Goal: Task Accomplishment & Management: Manage account settings

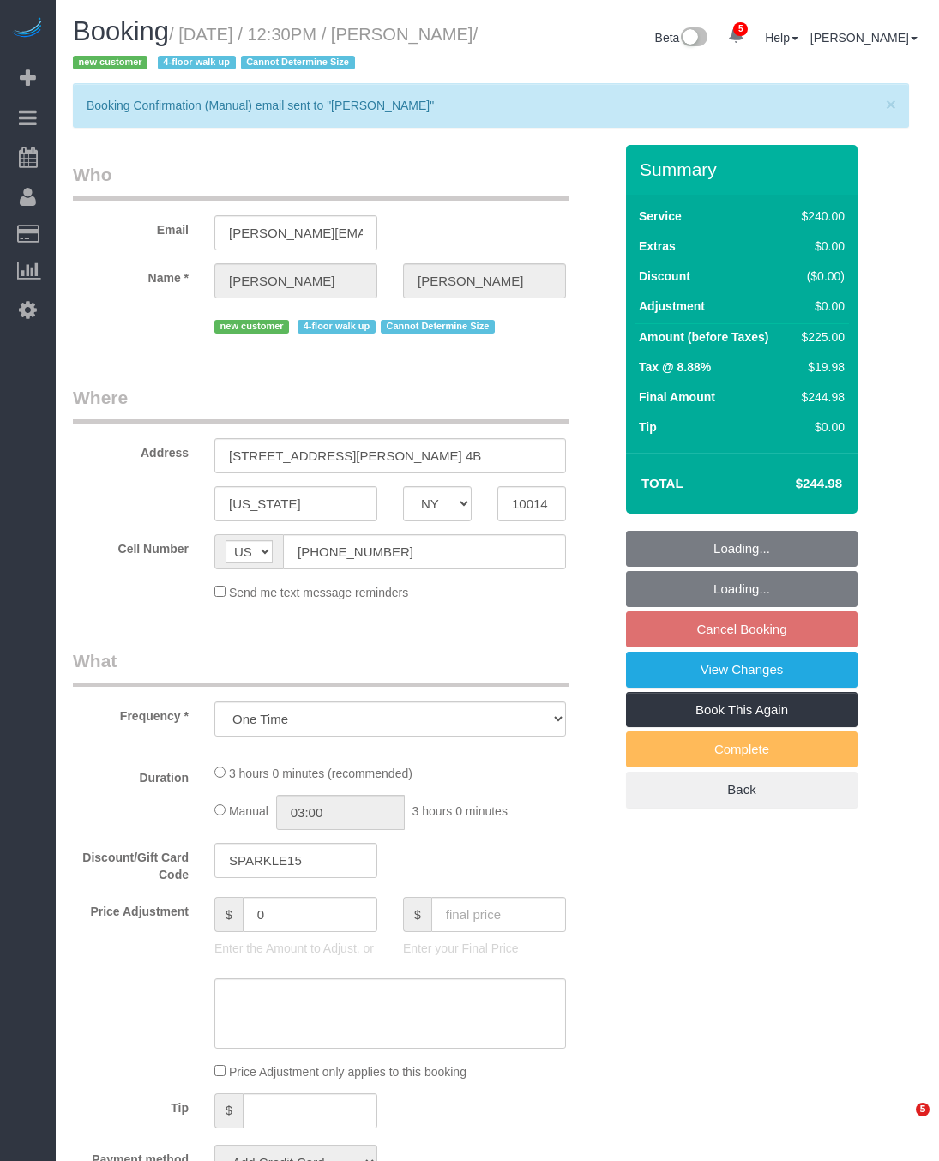
select select "NY"
select select "number:89"
select select "number:90"
select select "number:15"
select select "number:5"
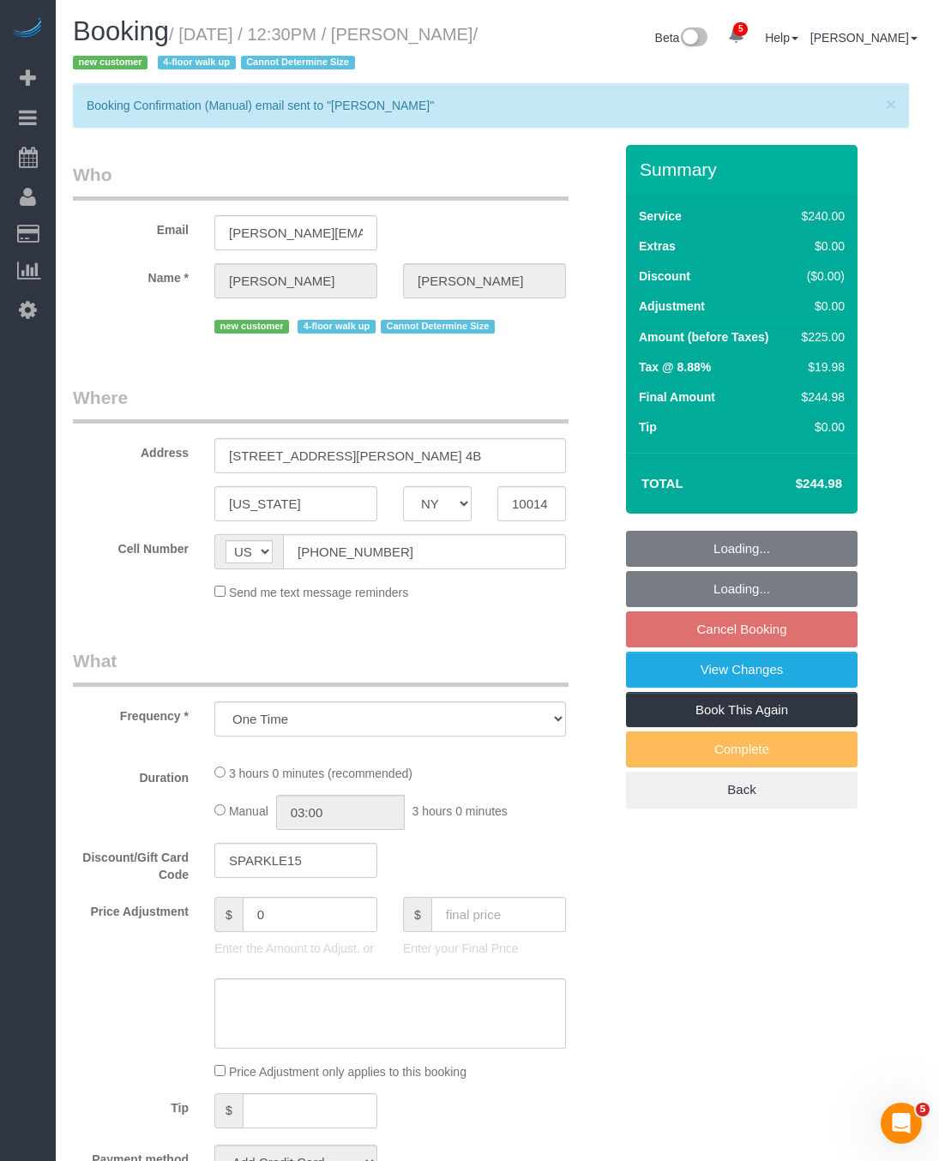
select select "180"
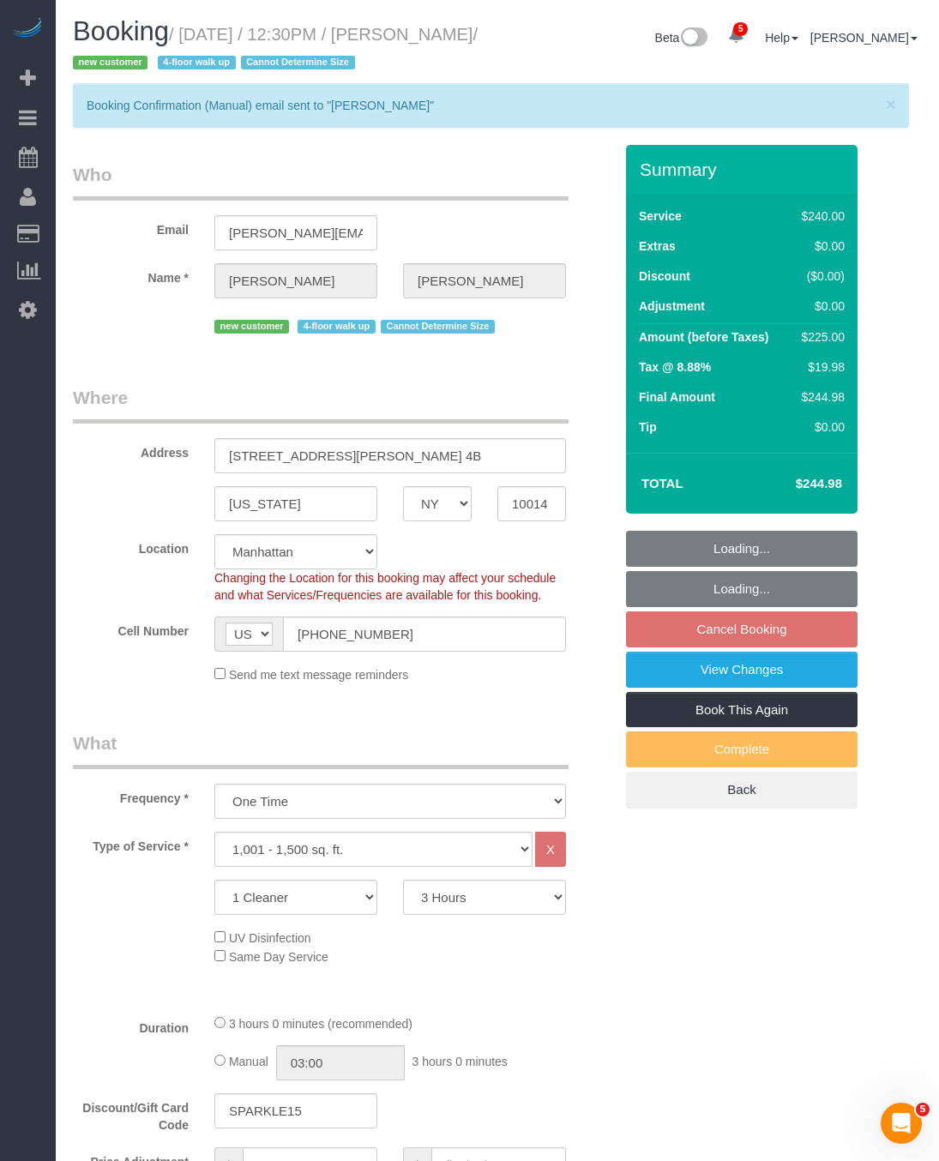
select select "object:14760"
select select "string:stripe-pm_1S06iu4VGloSiKo7aXpOO58t"
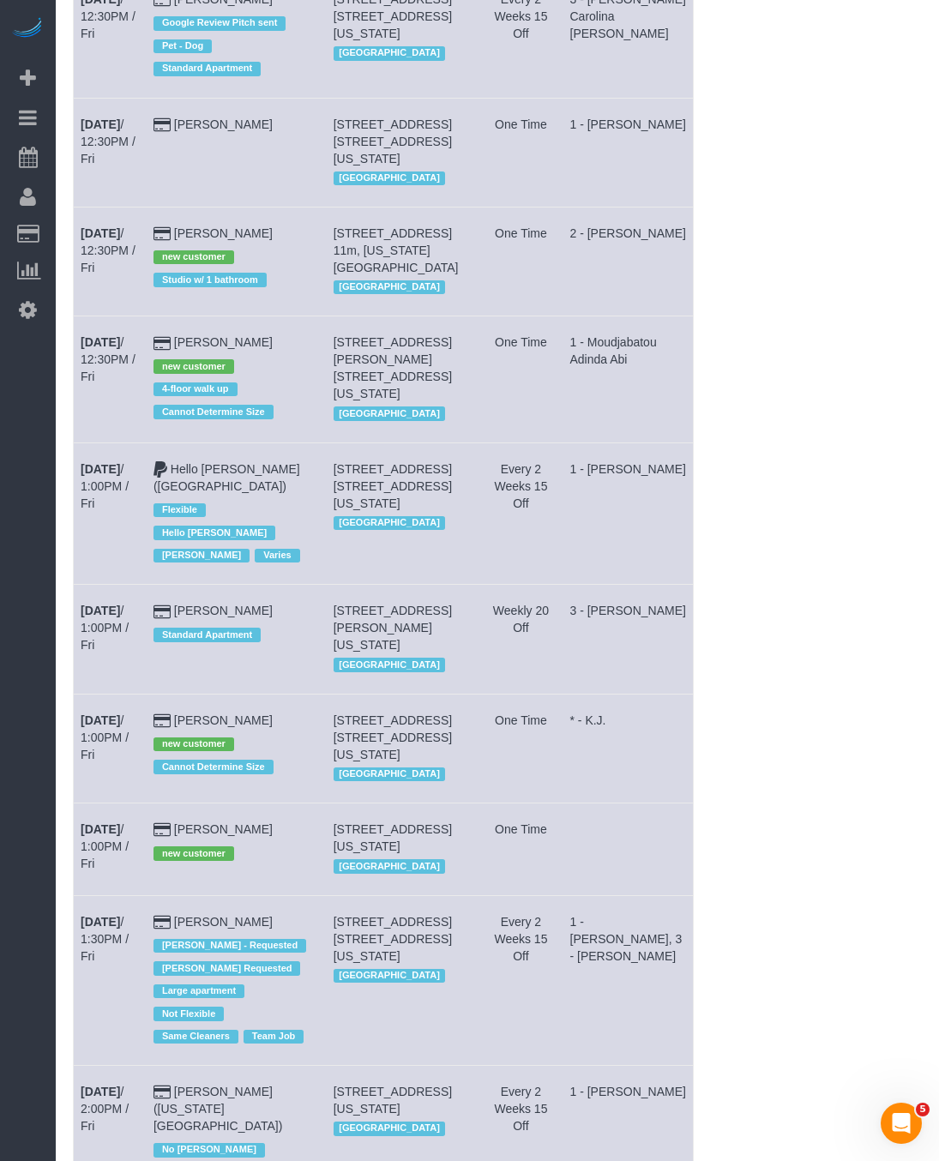
scroll to position [4501, 0]
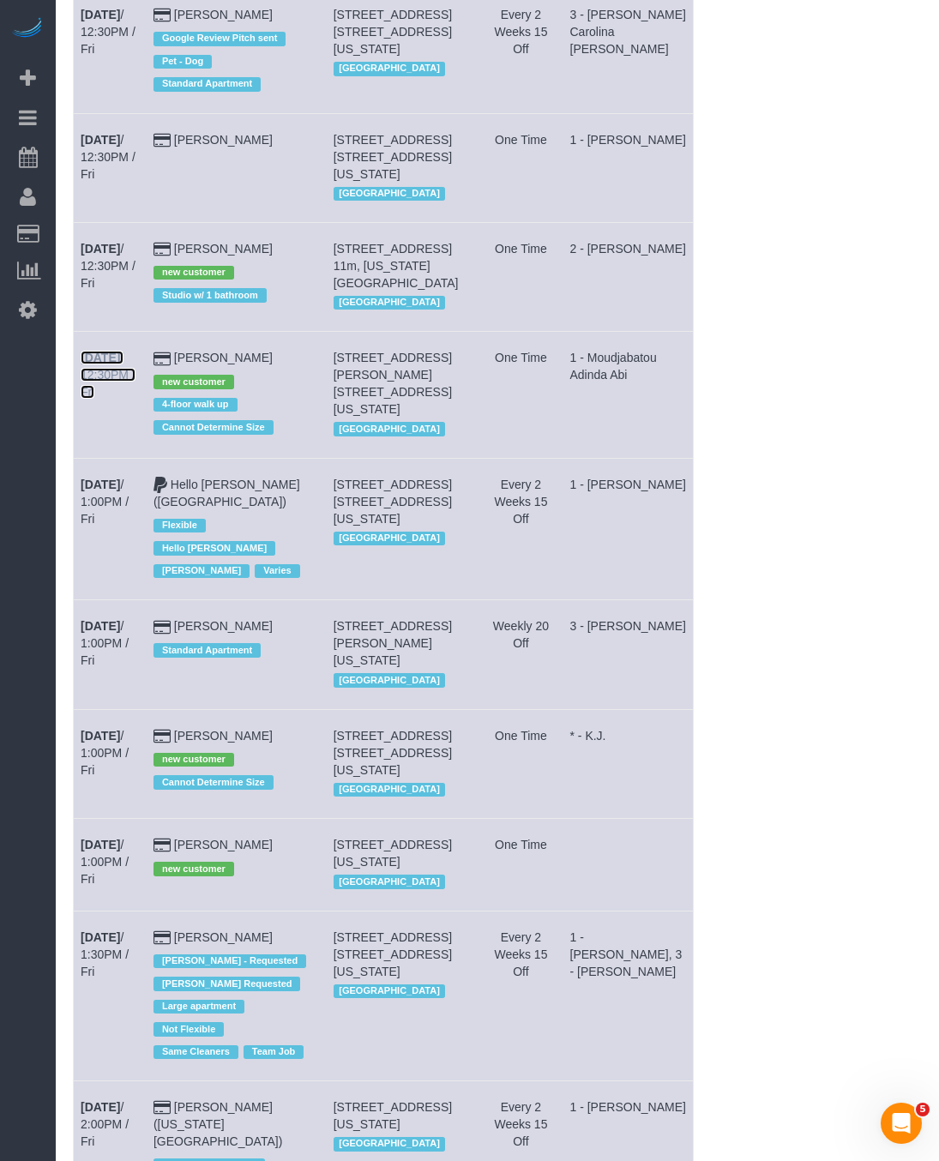
click at [103, 364] on b "[DATE]" at bounding box center [100, 358] width 39 height 14
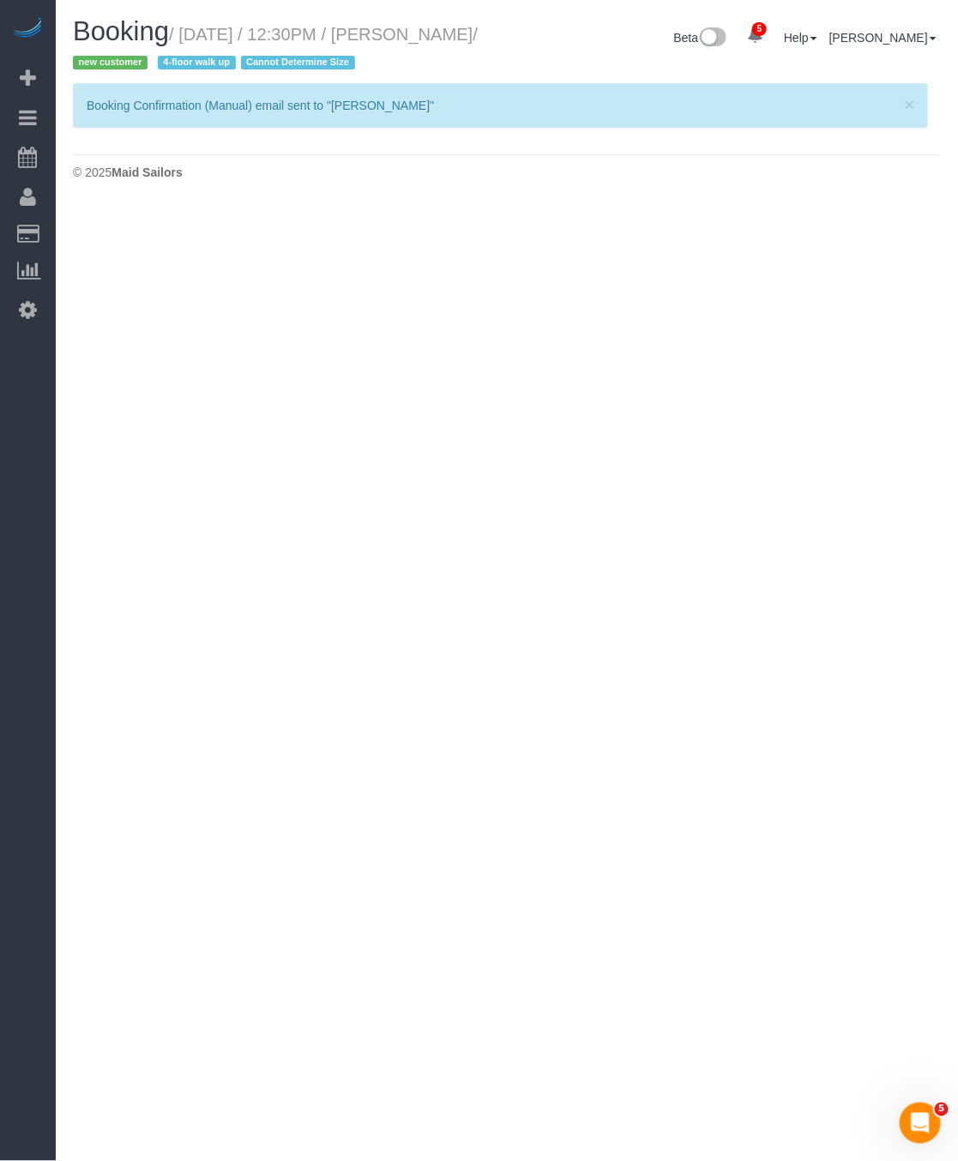
select select "NY"
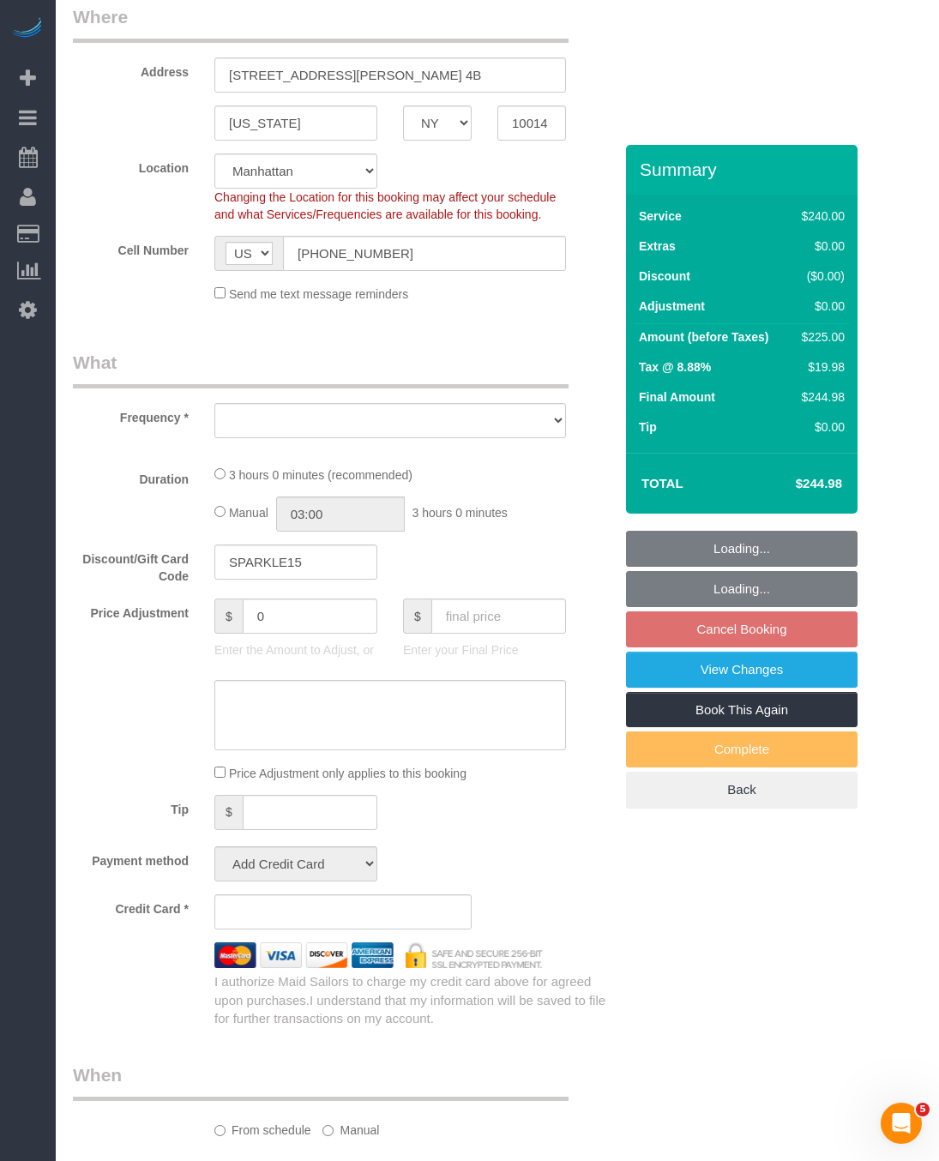
select select "object:17097"
select select "string:stripe-pm_1S06iu4VGloSiKo7aXpOO58t"
select select "number:89"
select select "number:90"
select select "number:15"
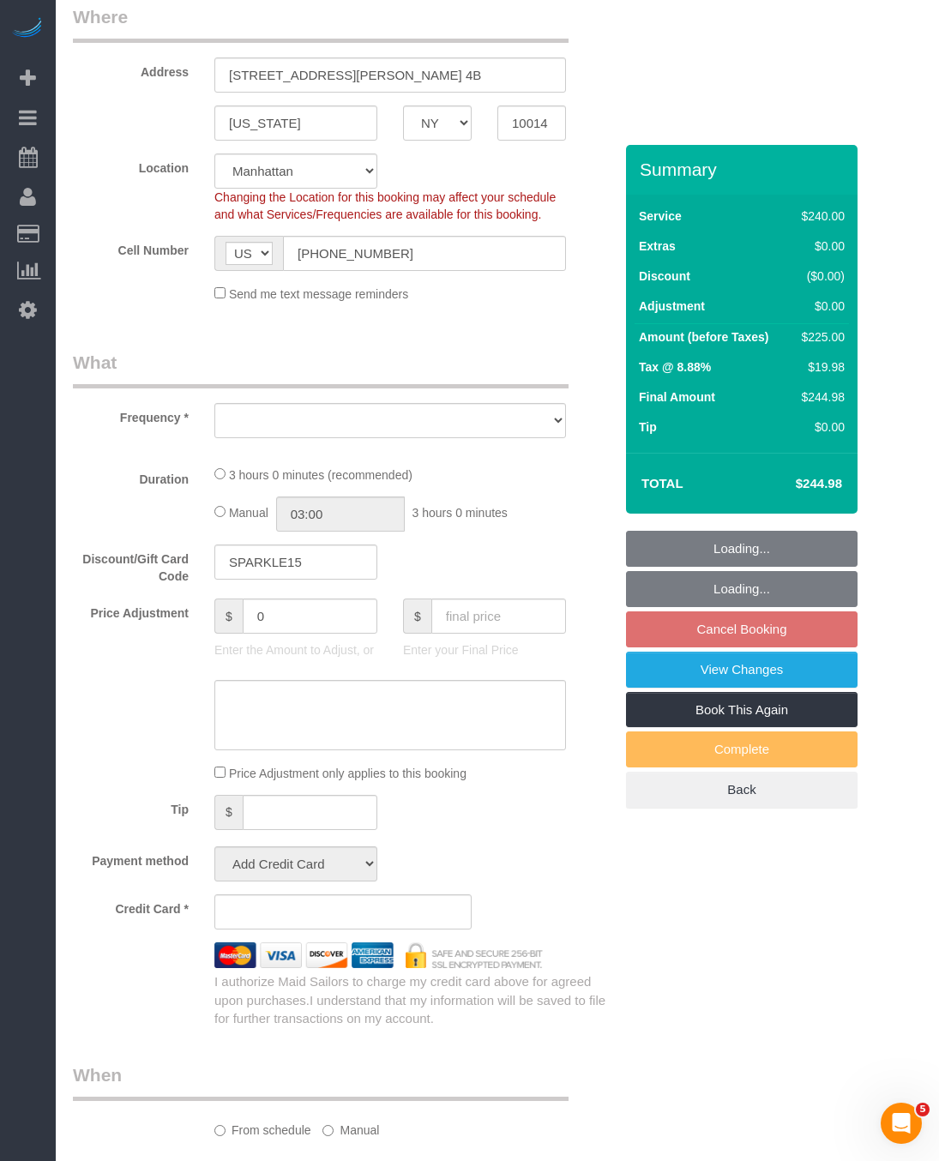
select select "number:5"
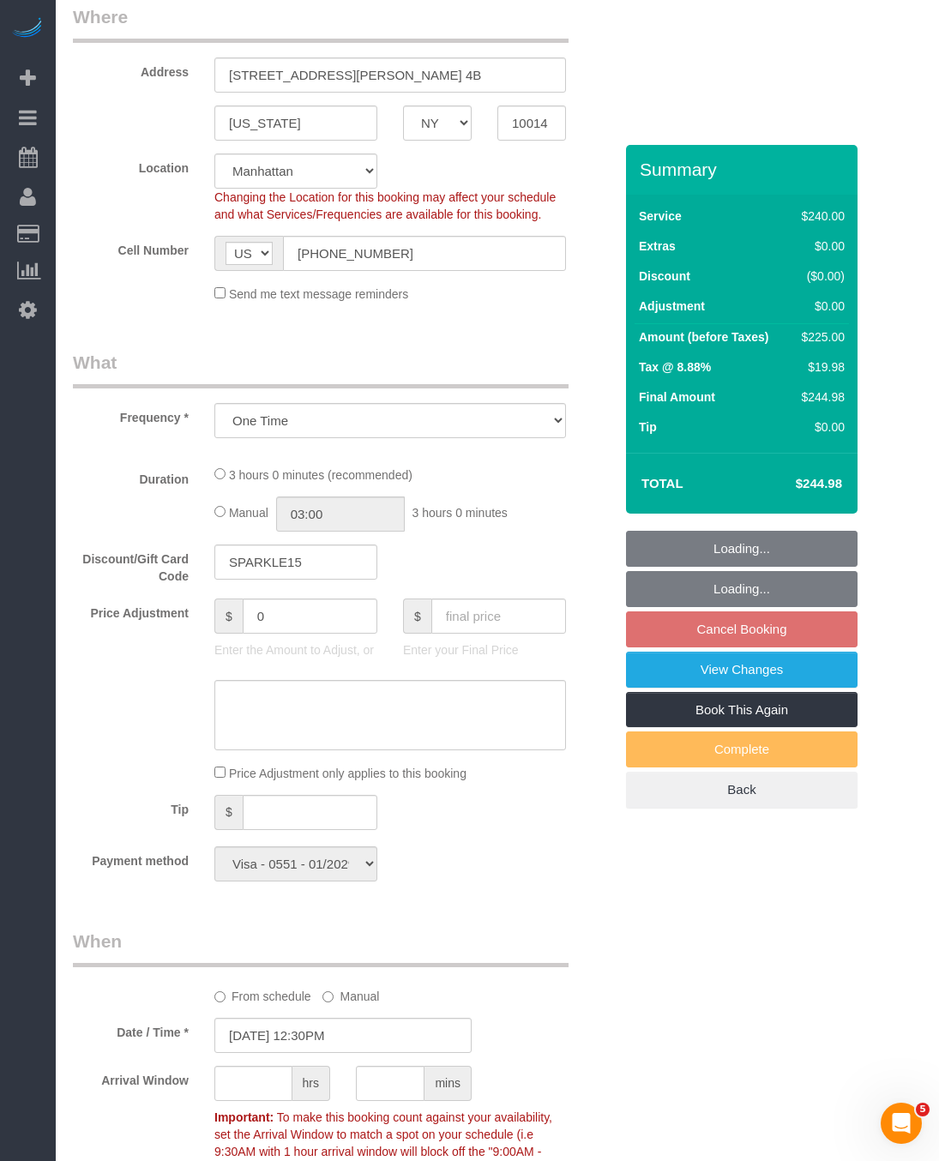
scroll to position [514, 0]
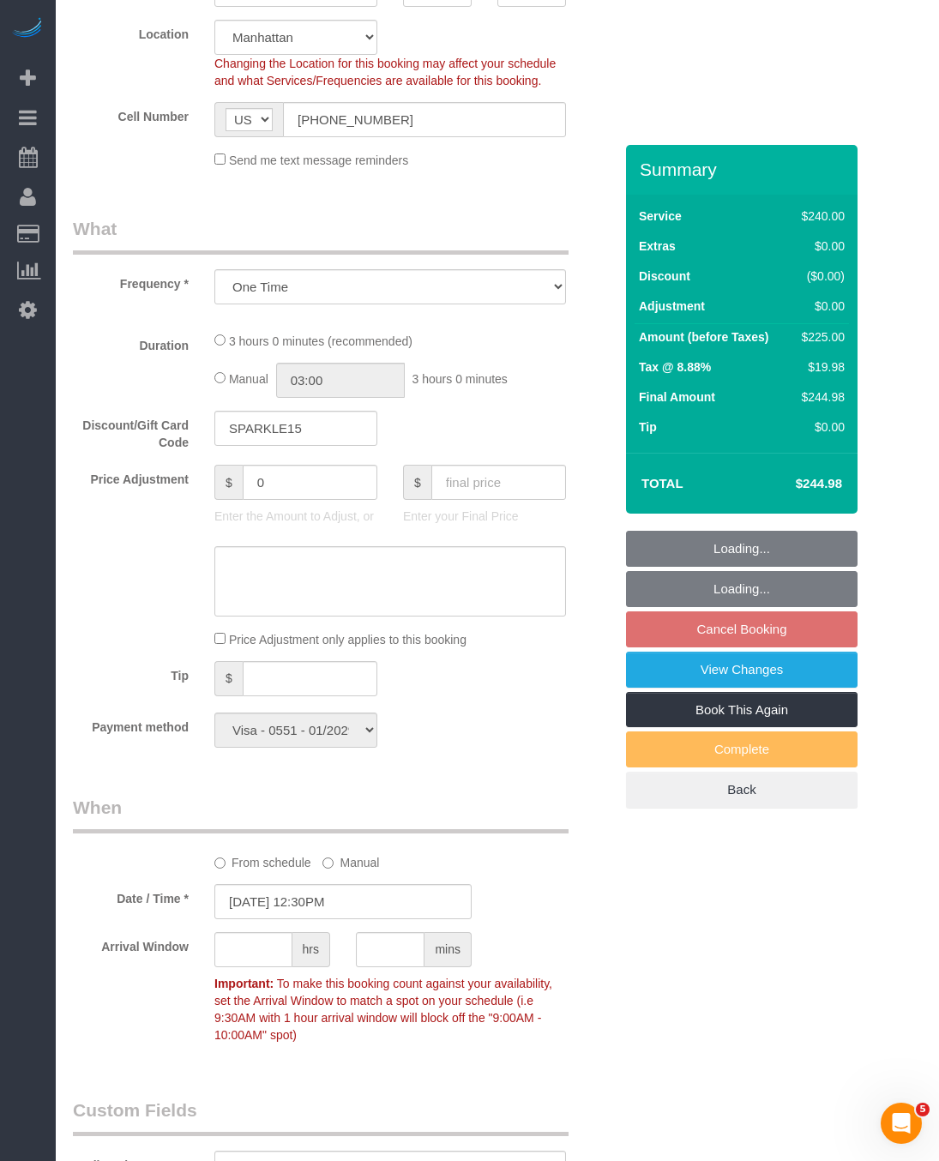
select select "180"
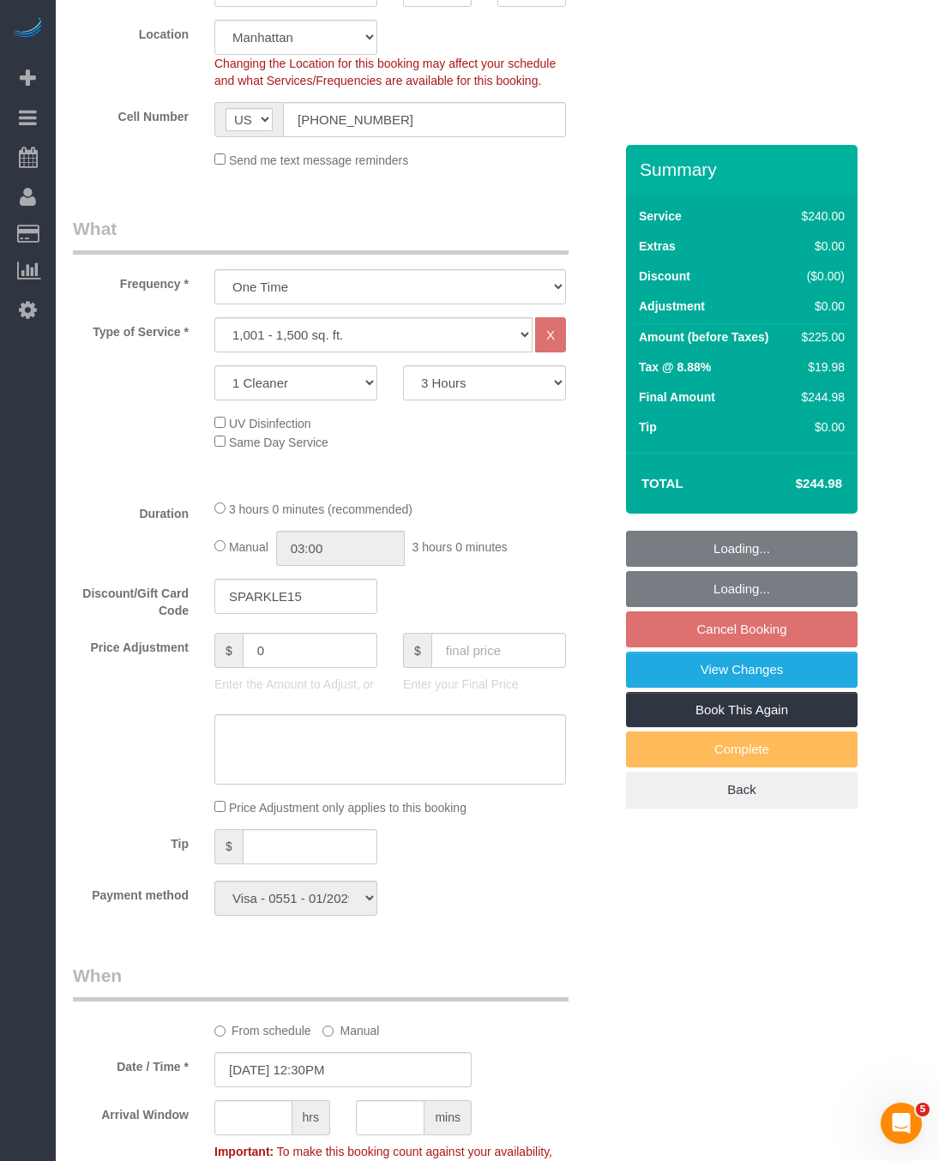
select select "object:17734"
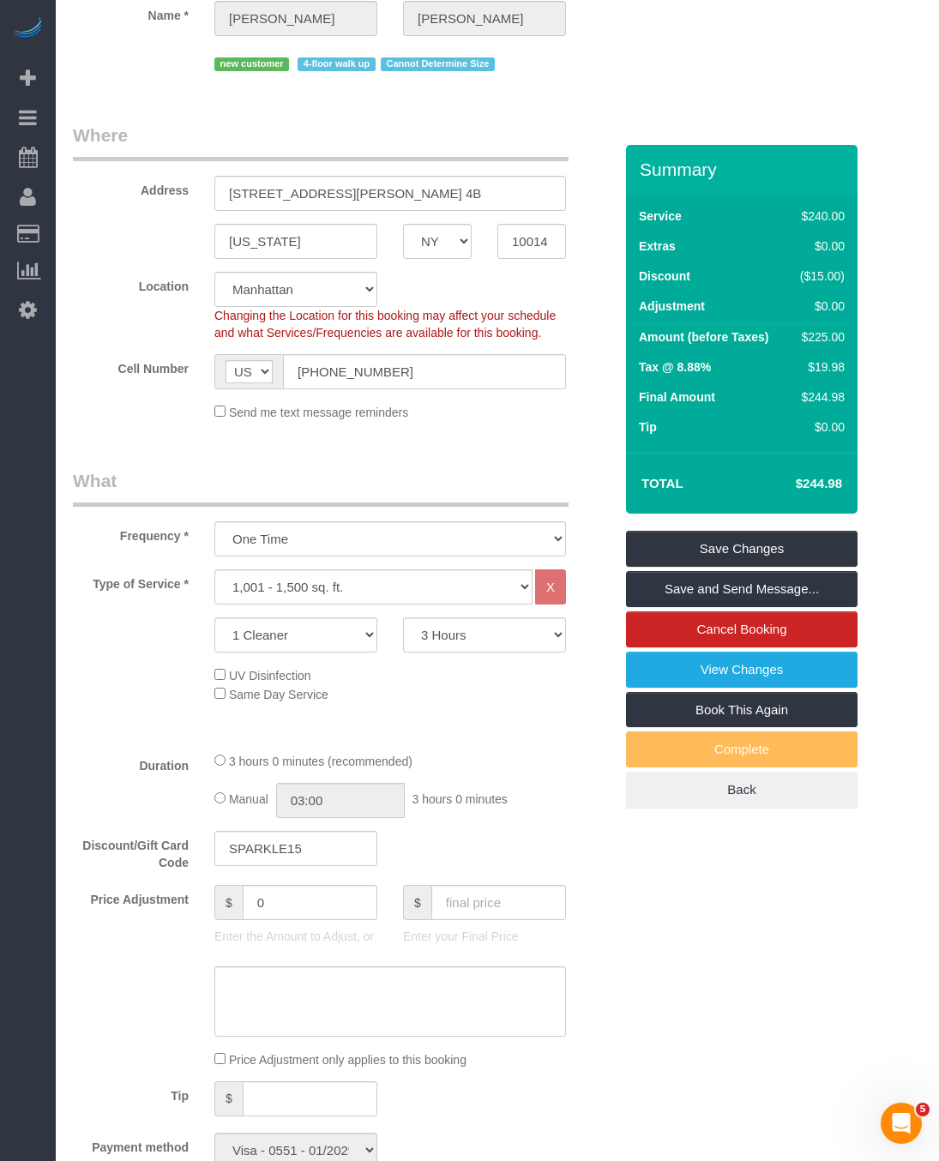
scroll to position [257, 0]
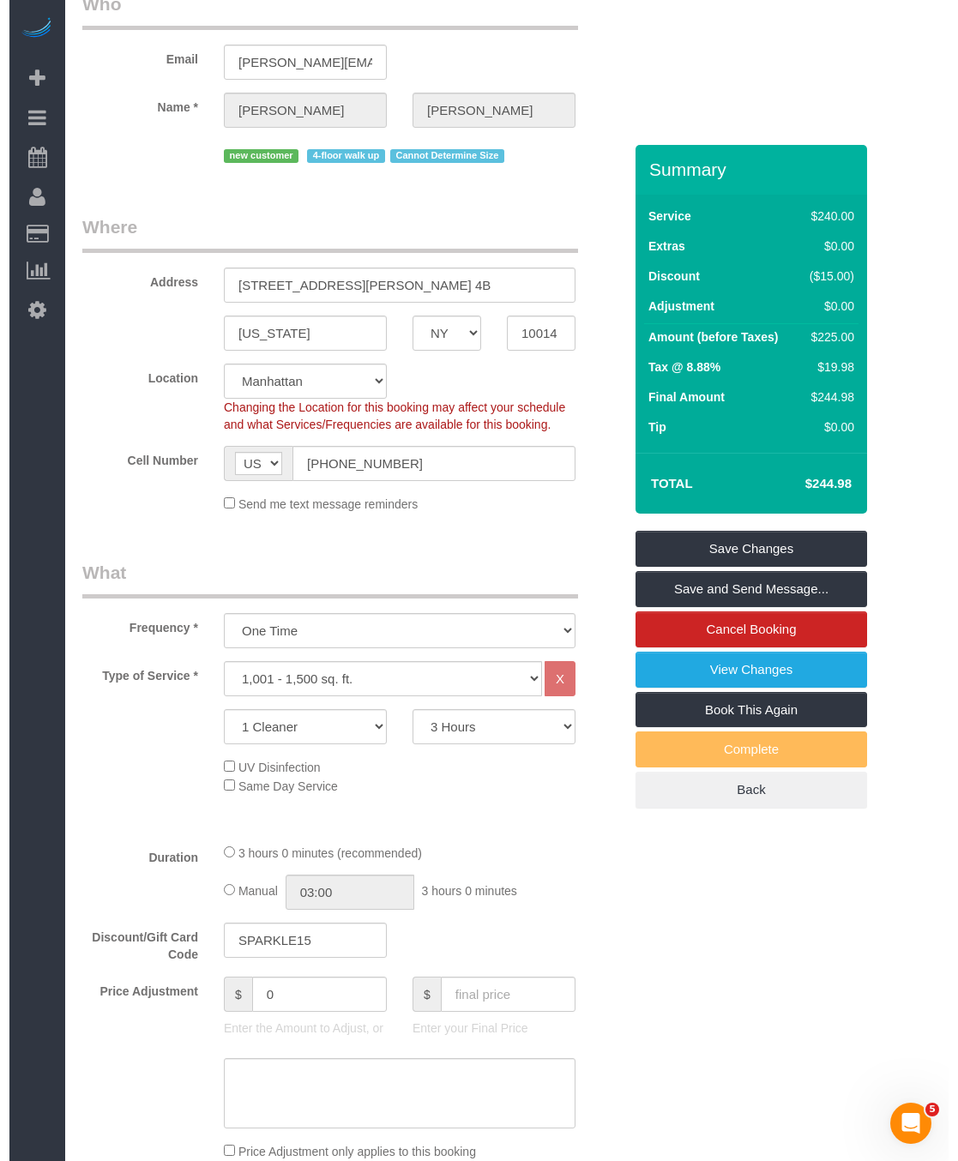
scroll to position [0, 0]
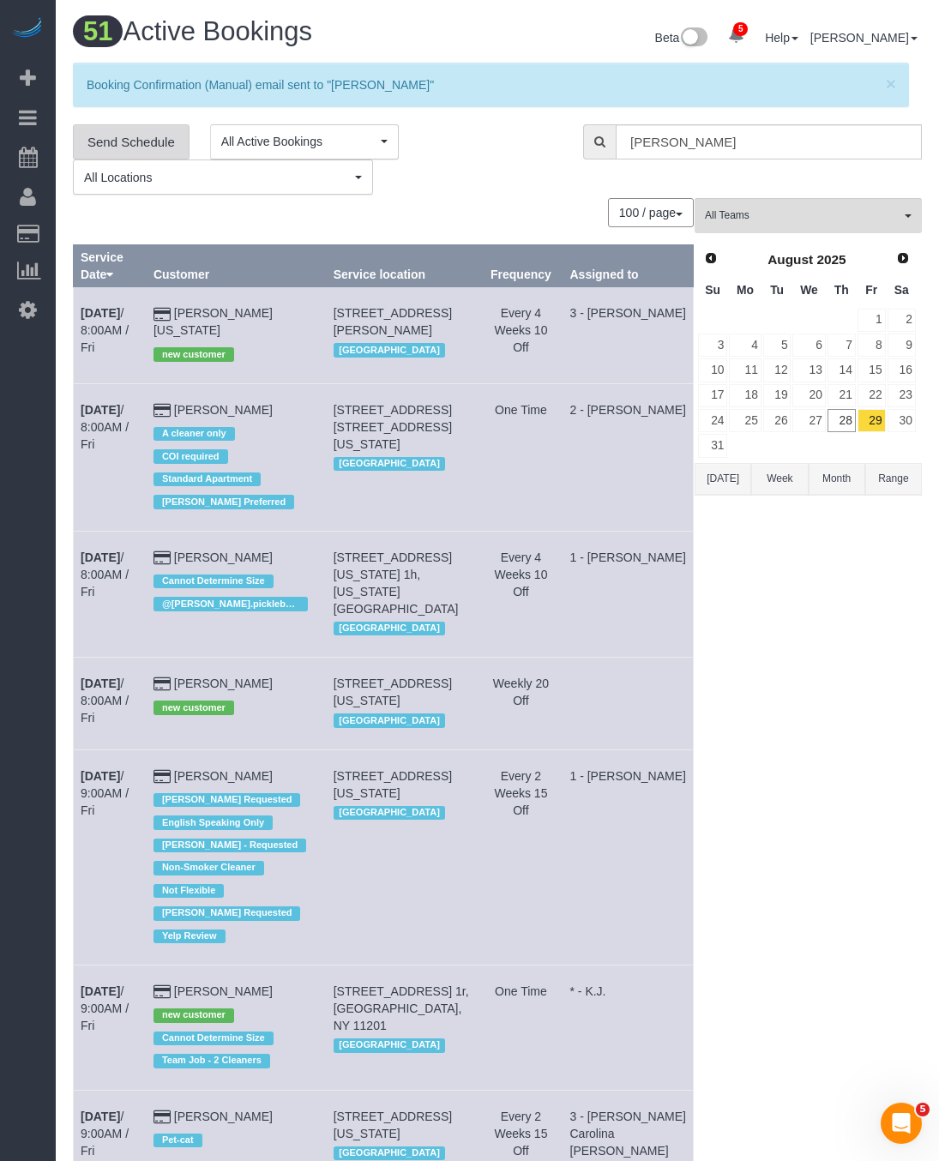
click at [136, 142] on link "Send Schedule" at bounding box center [131, 142] width 117 height 36
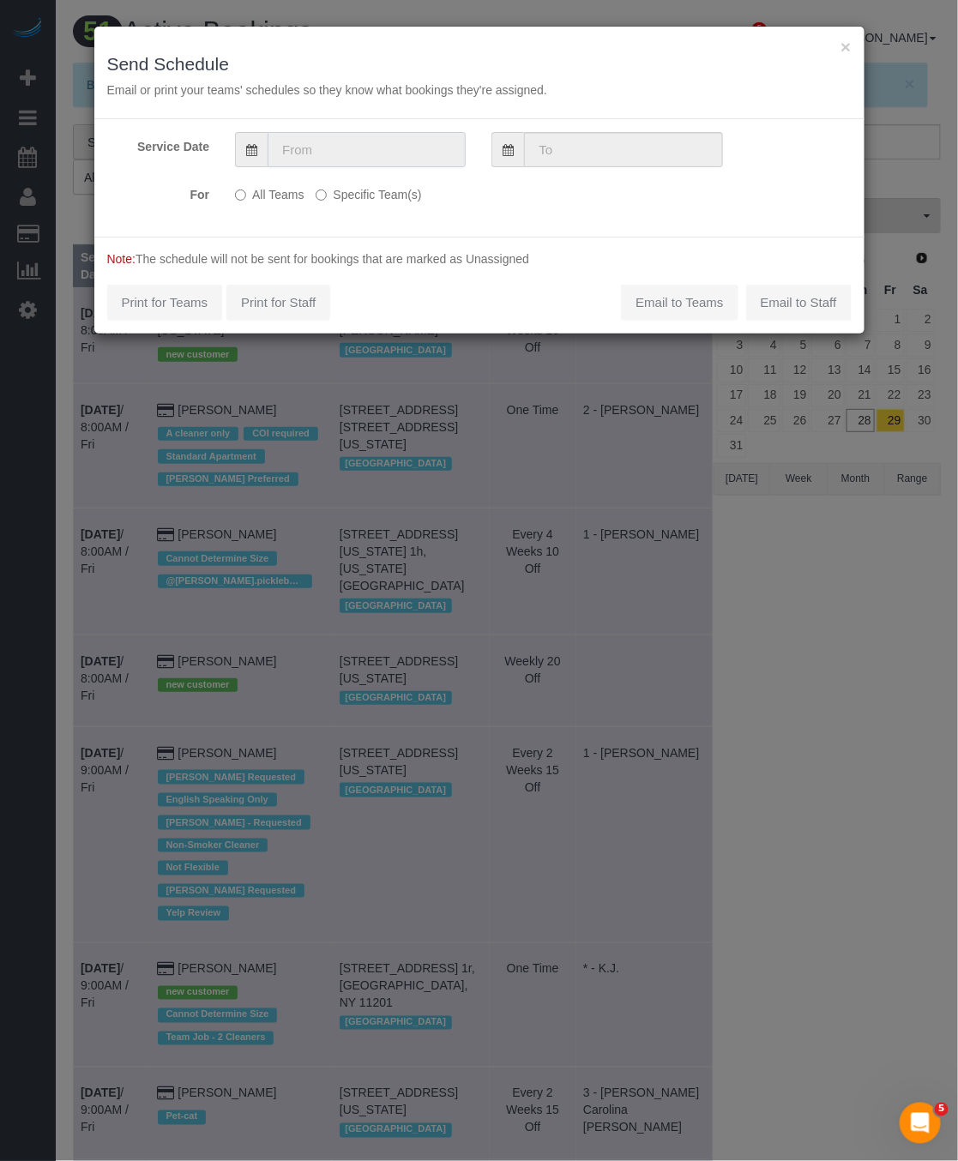
click at [355, 144] on input "text" at bounding box center [366, 149] width 198 height 35
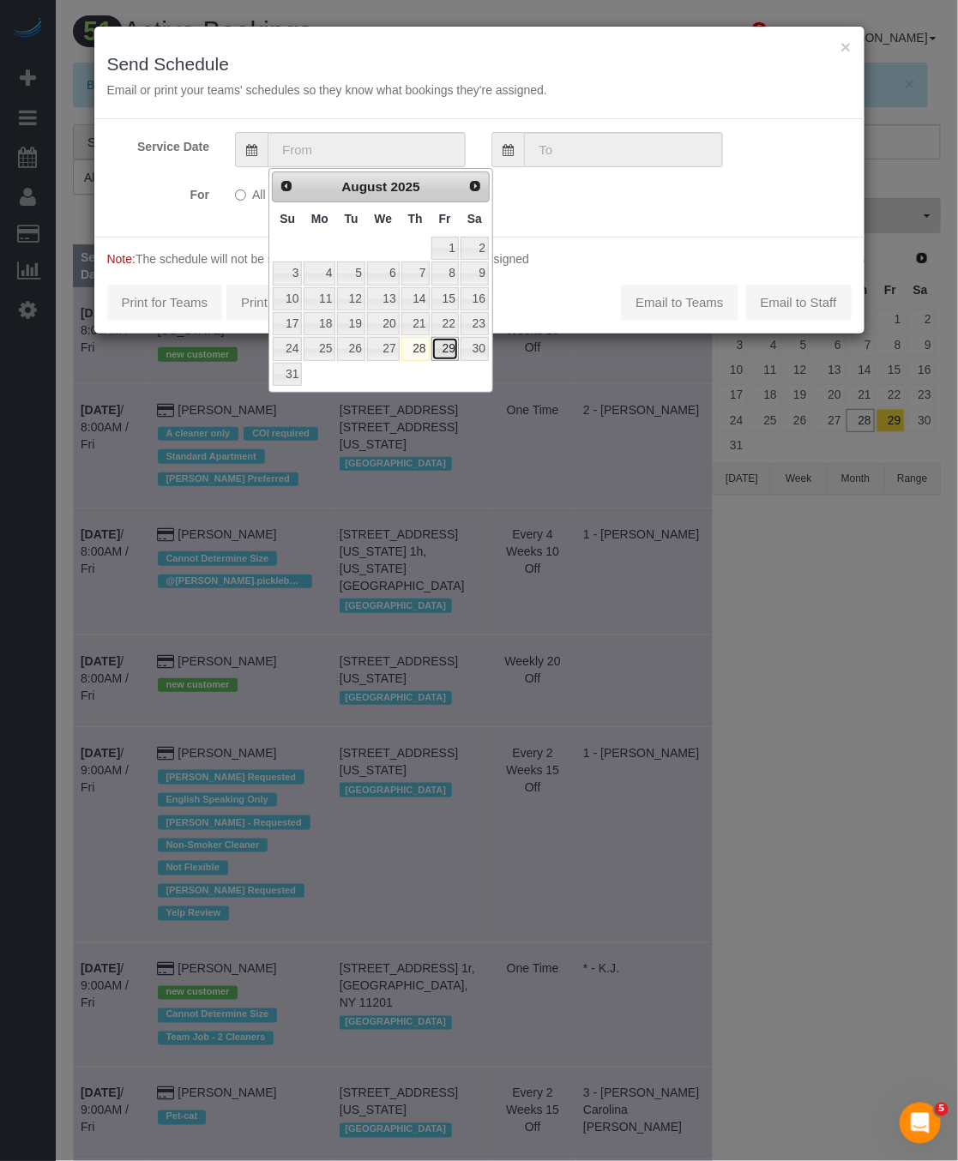
click at [443, 355] on link "29" at bounding box center [444, 348] width 27 height 23
type input "[DATE]"
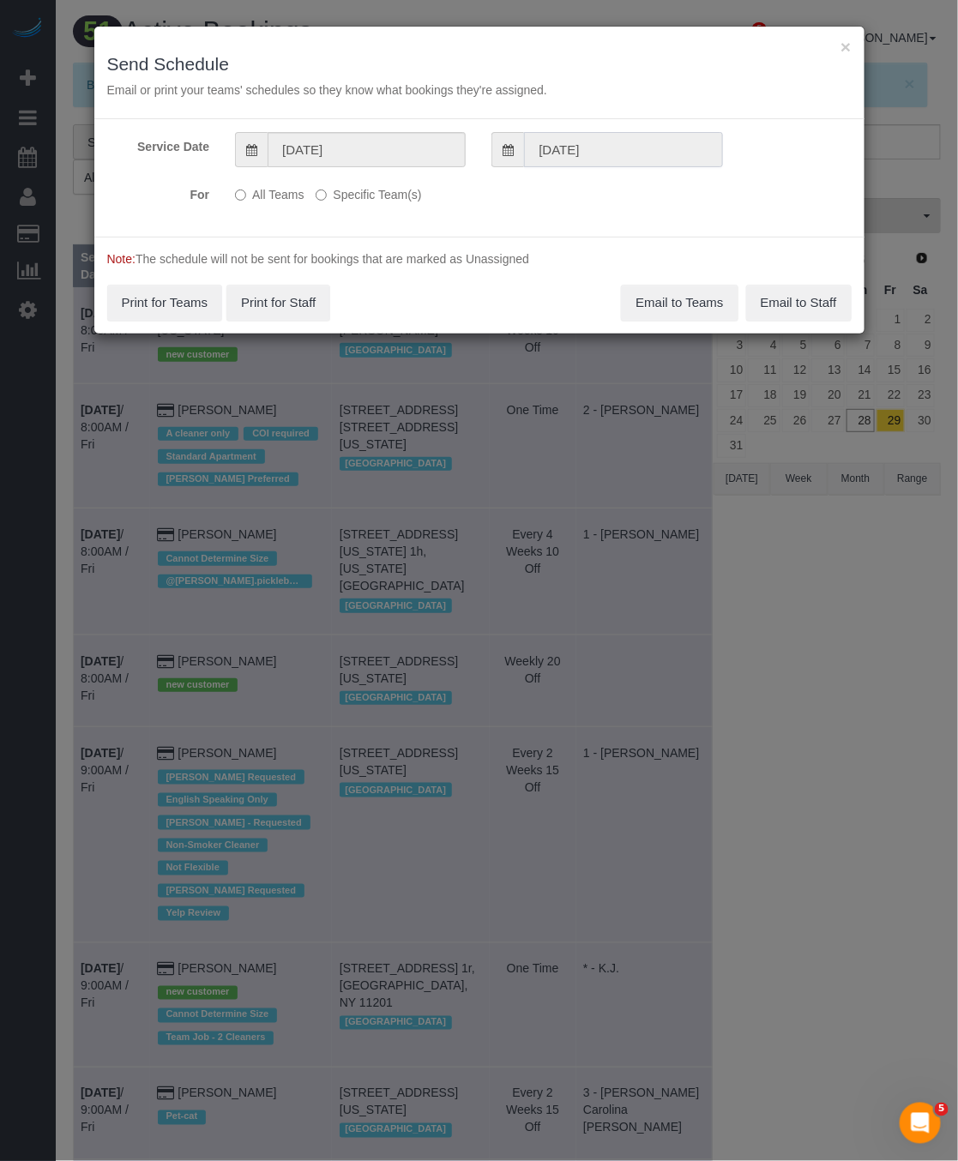
click at [591, 147] on input "[DATE]" at bounding box center [623, 149] width 198 height 35
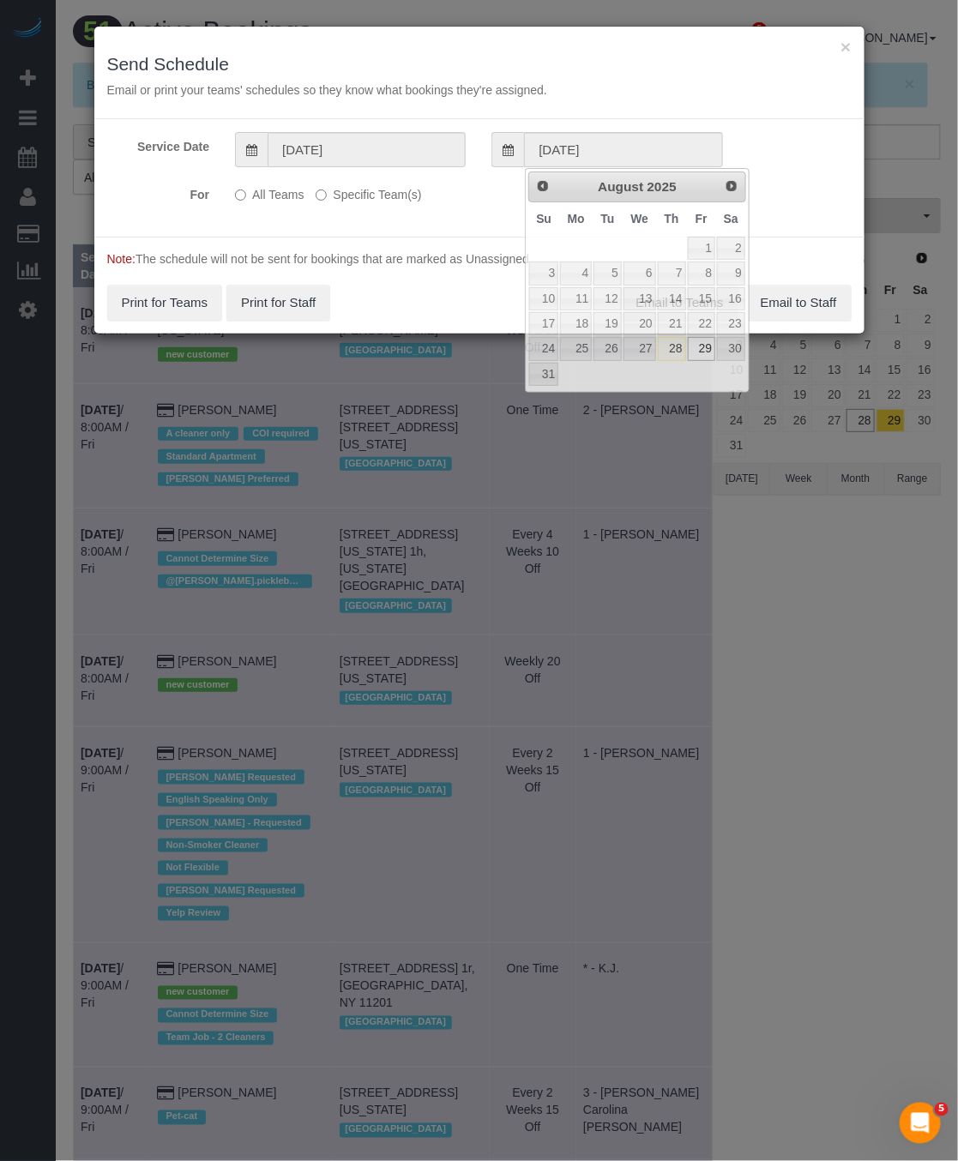
click at [356, 191] on label "Specific Team(s)" at bounding box center [367, 191] width 105 height 23
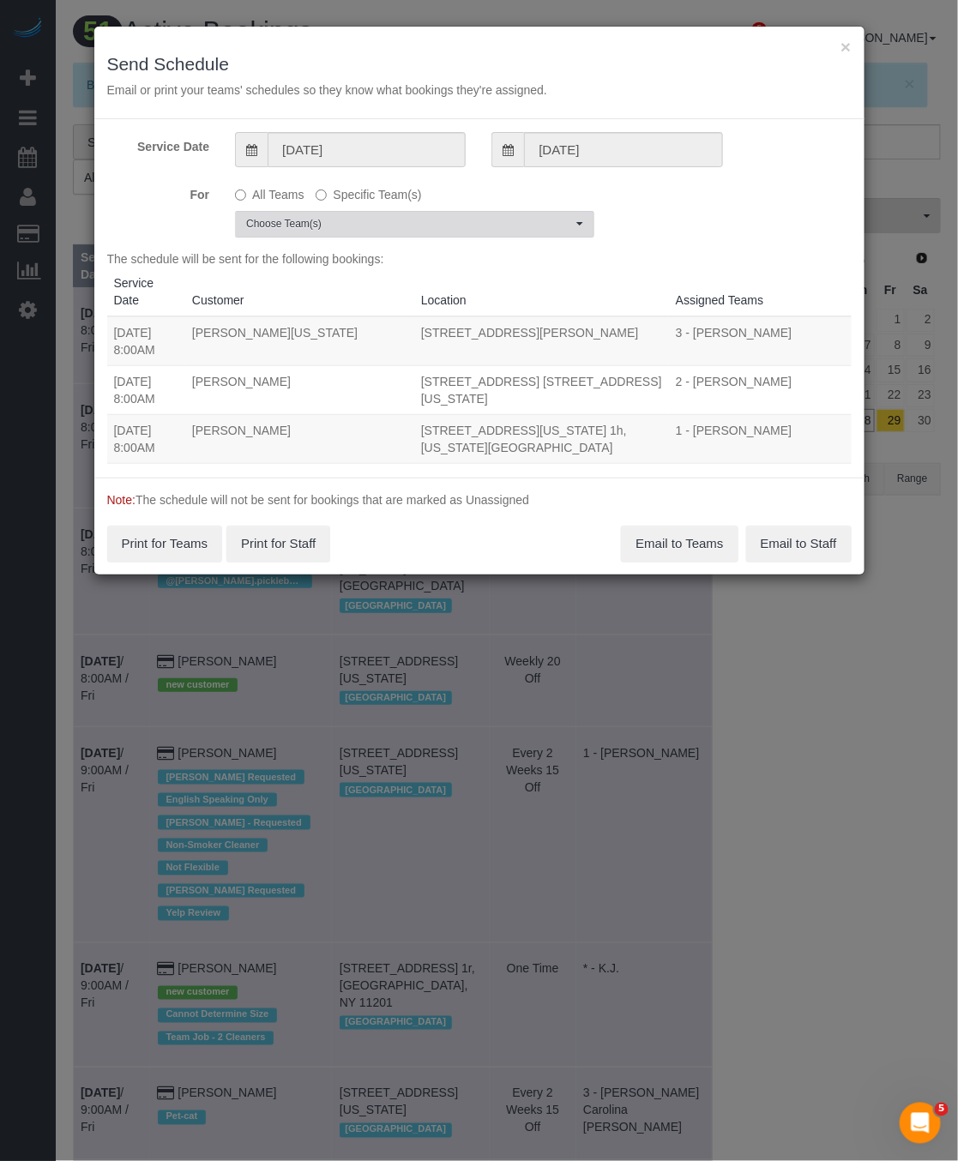
click at [504, 232] on button "Choose Team(s)" at bounding box center [414, 224] width 359 height 27
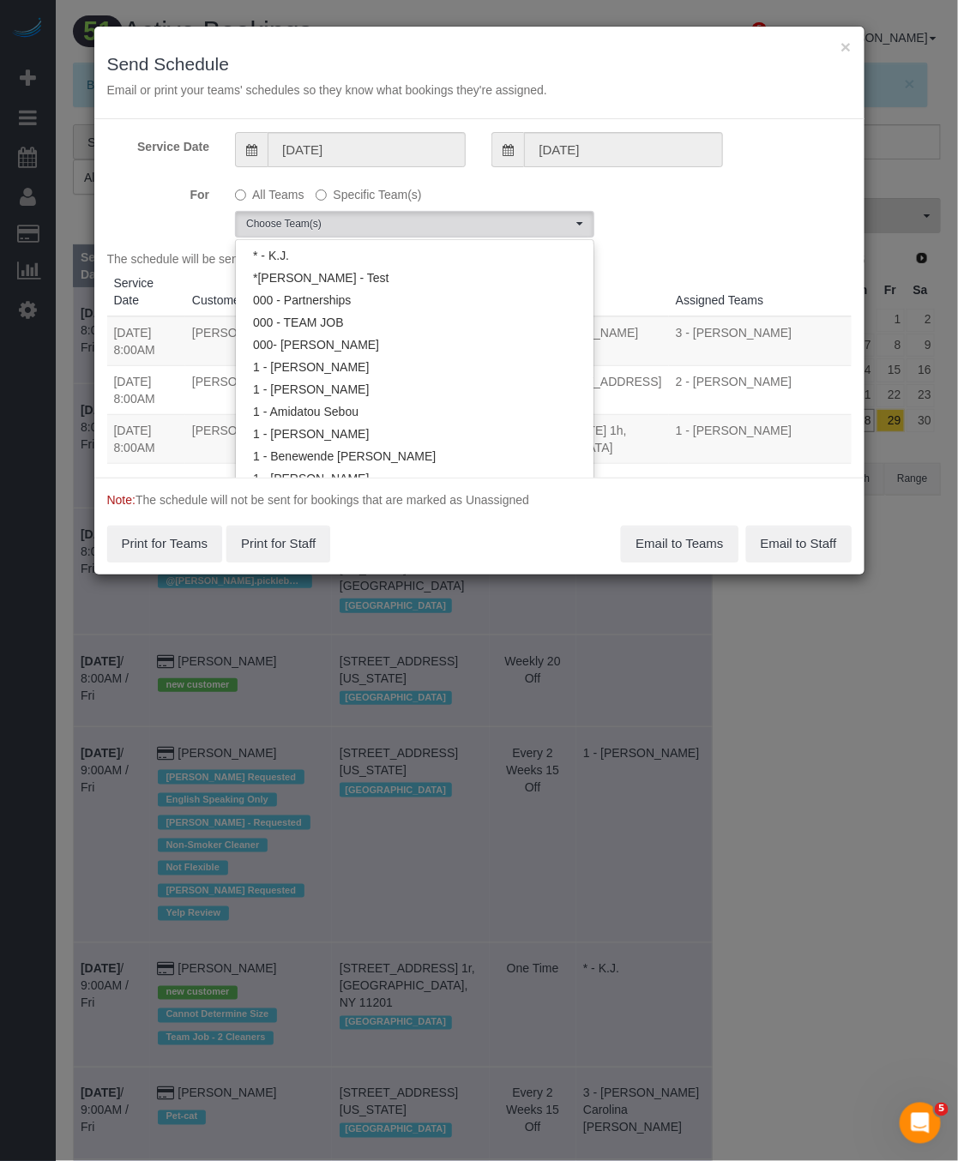
click at [646, 222] on div "For All Teams Specific Team(s) Choose Team(s) * - K.J. *[PERSON_NAME] - Test 00…" at bounding box center [479, 208] width 770 height 57
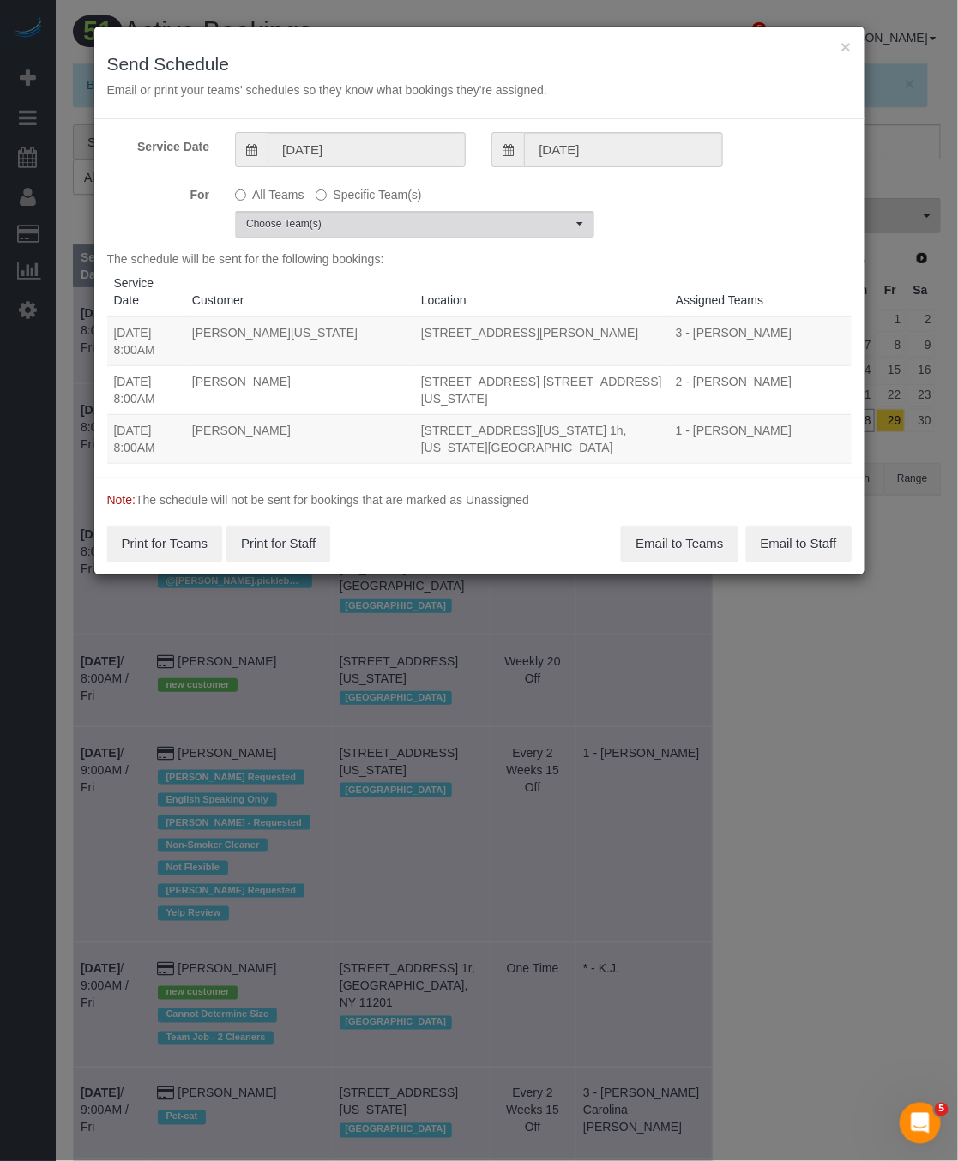
click at [455, 222] on span "Choose Team(s)" at bounding box center [409, 224] width 326 height 15
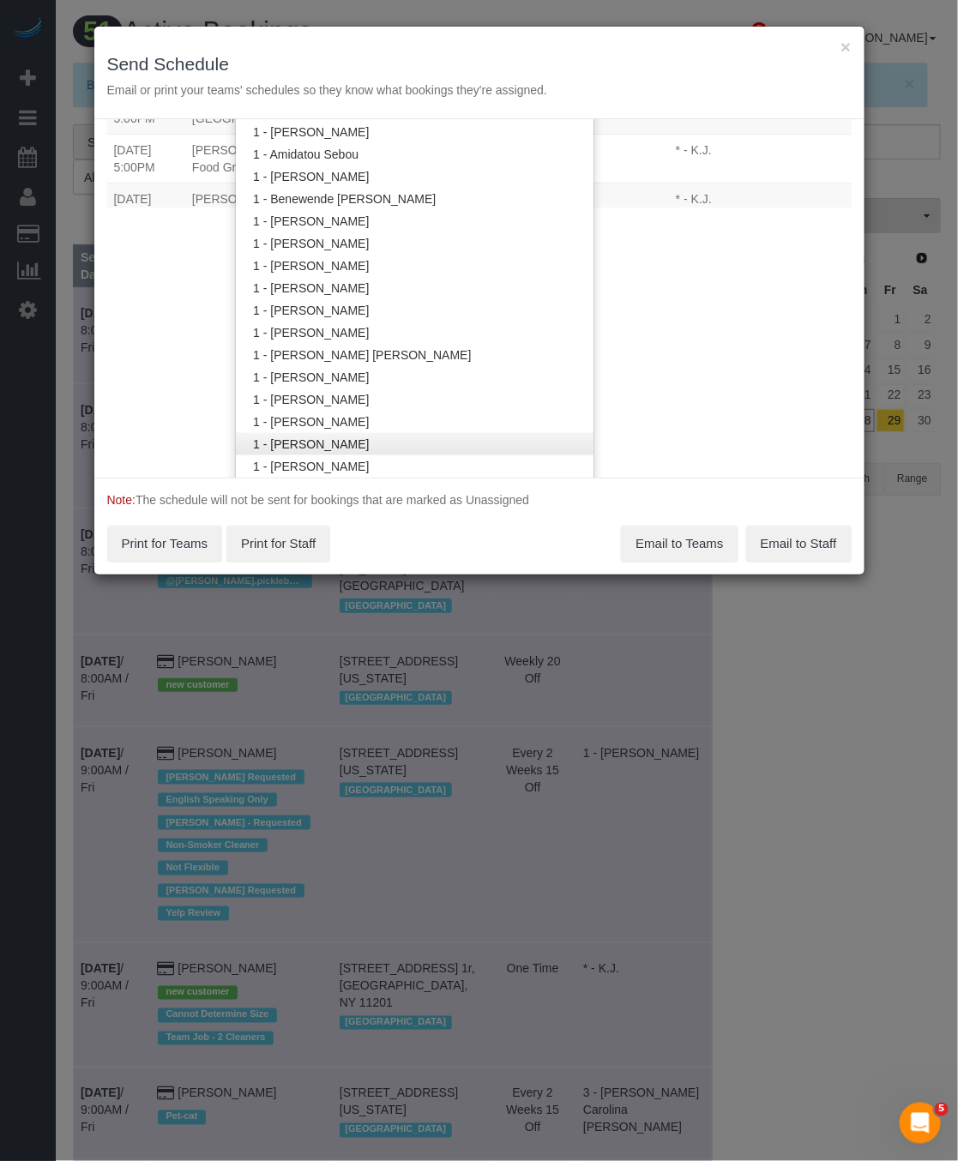
scroll to position [129, 0]
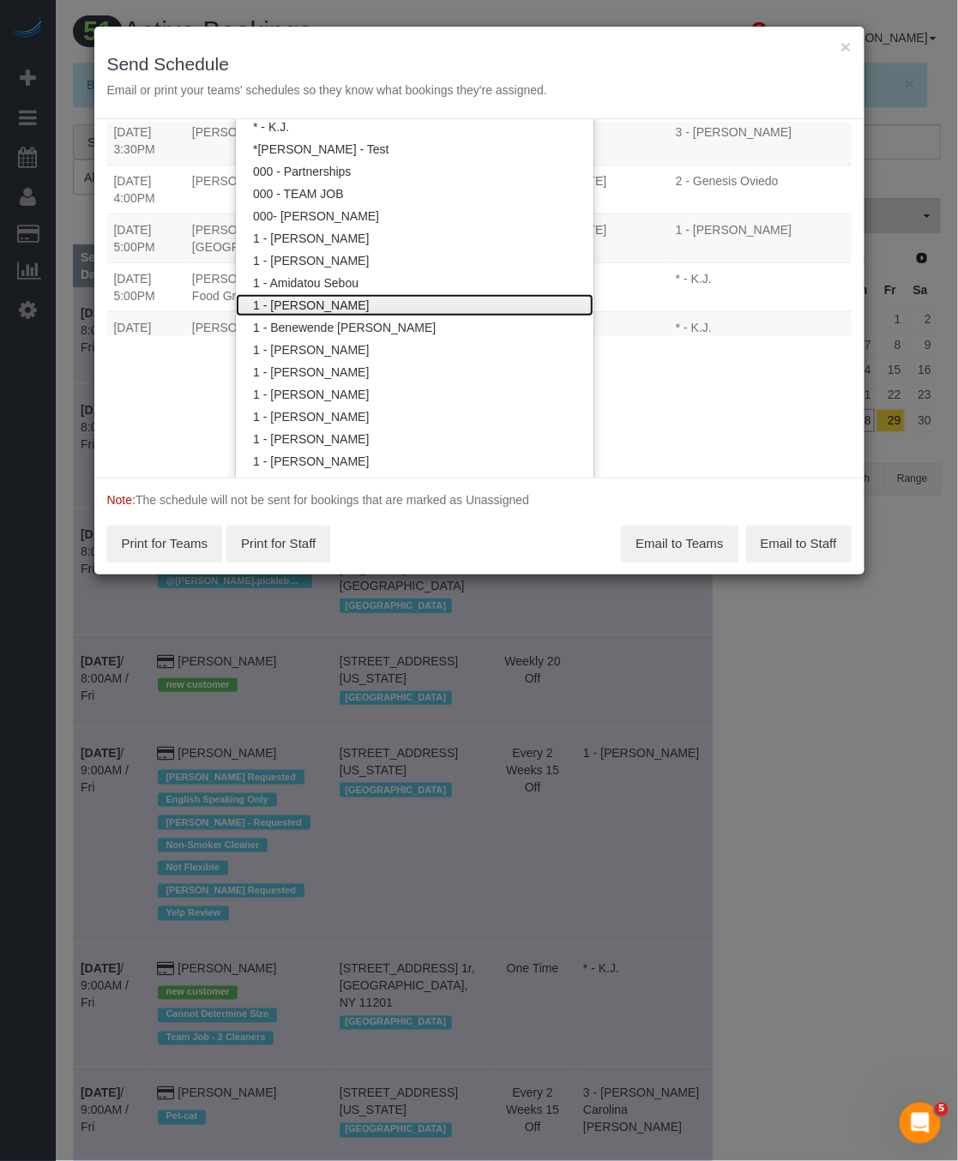
click at [334, 311] on link "1 - [PERSON_NAME]" at bounding box center [414, 305] width 357 height 22
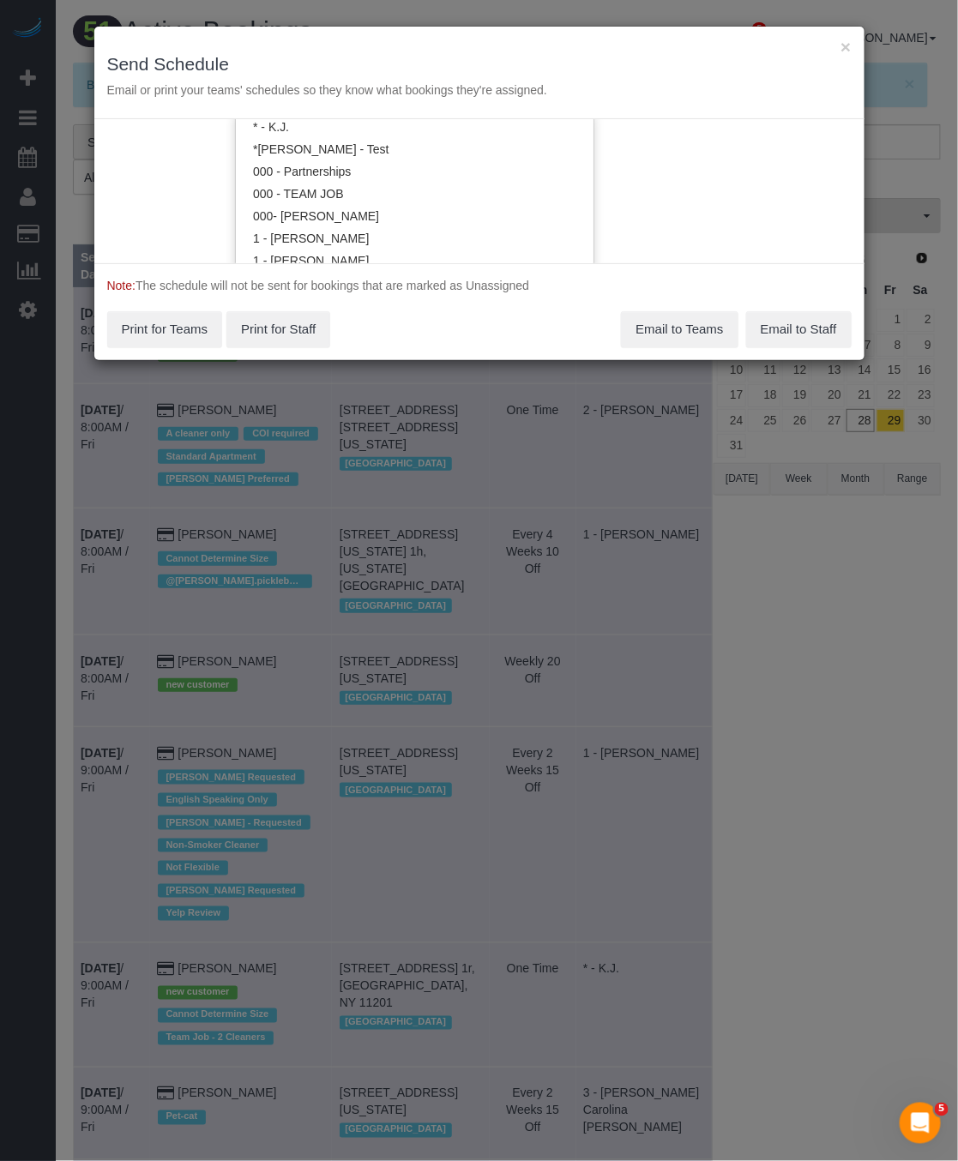
click at [688, 224] on div "Service Date [DATE] [DATE] For All Teams Specific Team(s) 1 - [PERSON_NAME] Cho…" at bounding box center [479, 191] width 770 height 144
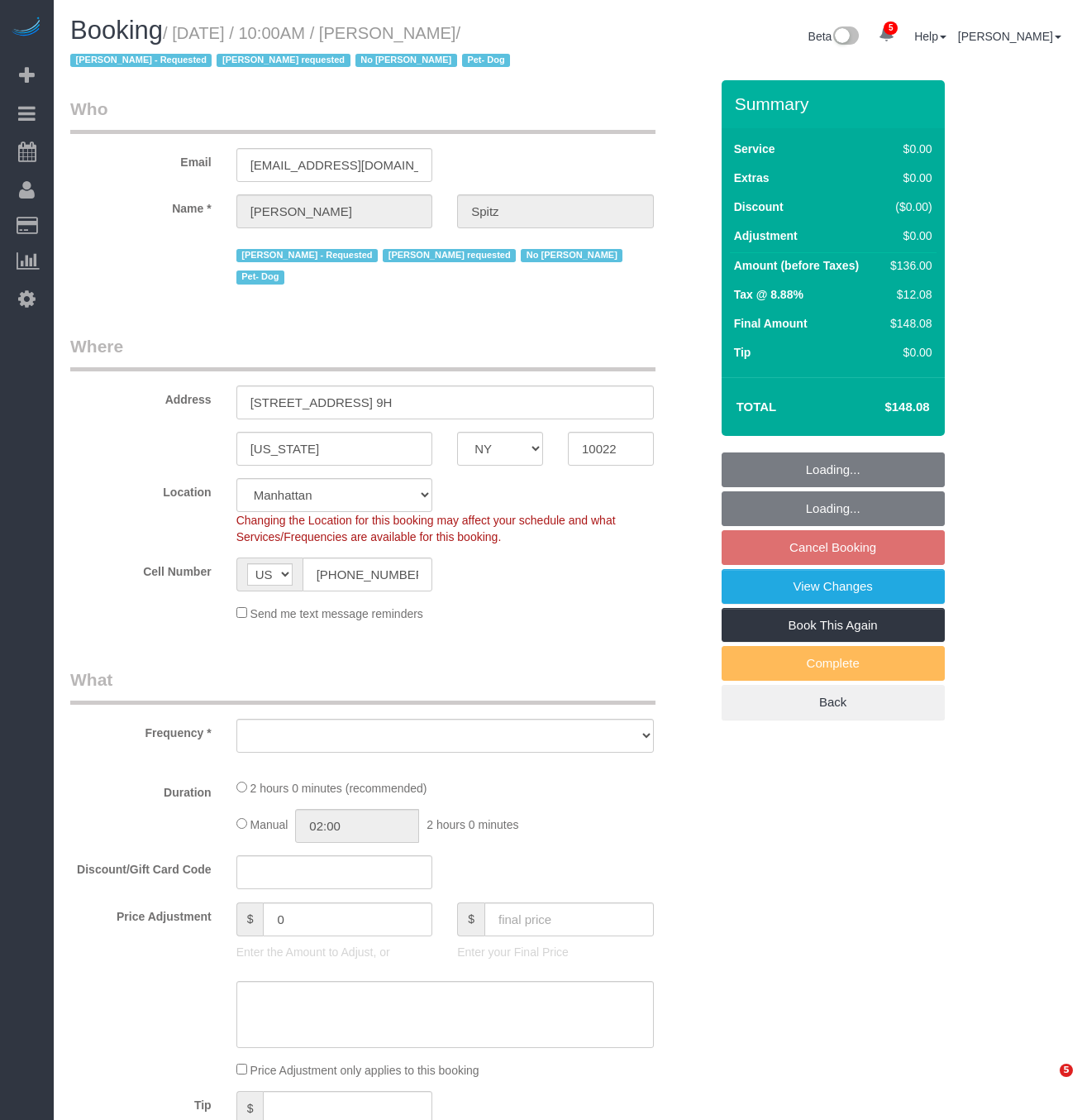
select select "NY"
select select "string:stripe-pm_1RpvFu4VGloSiKo7rcufCRjl"
select select "spot3"
select select "number:57"
select select "number:74"
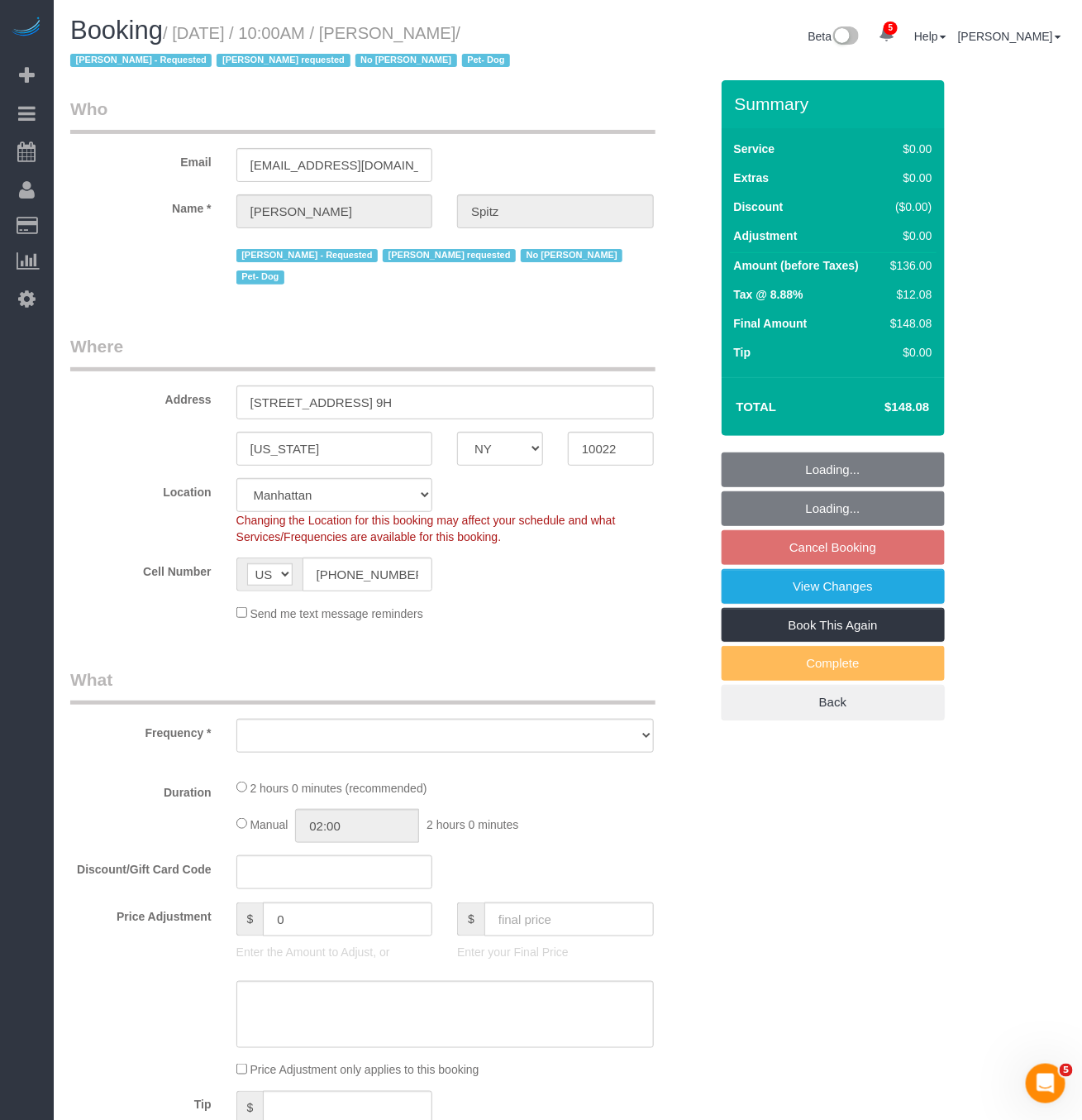
select select "number:13"
select select "number:5"
select select "object:939"
select select "1"
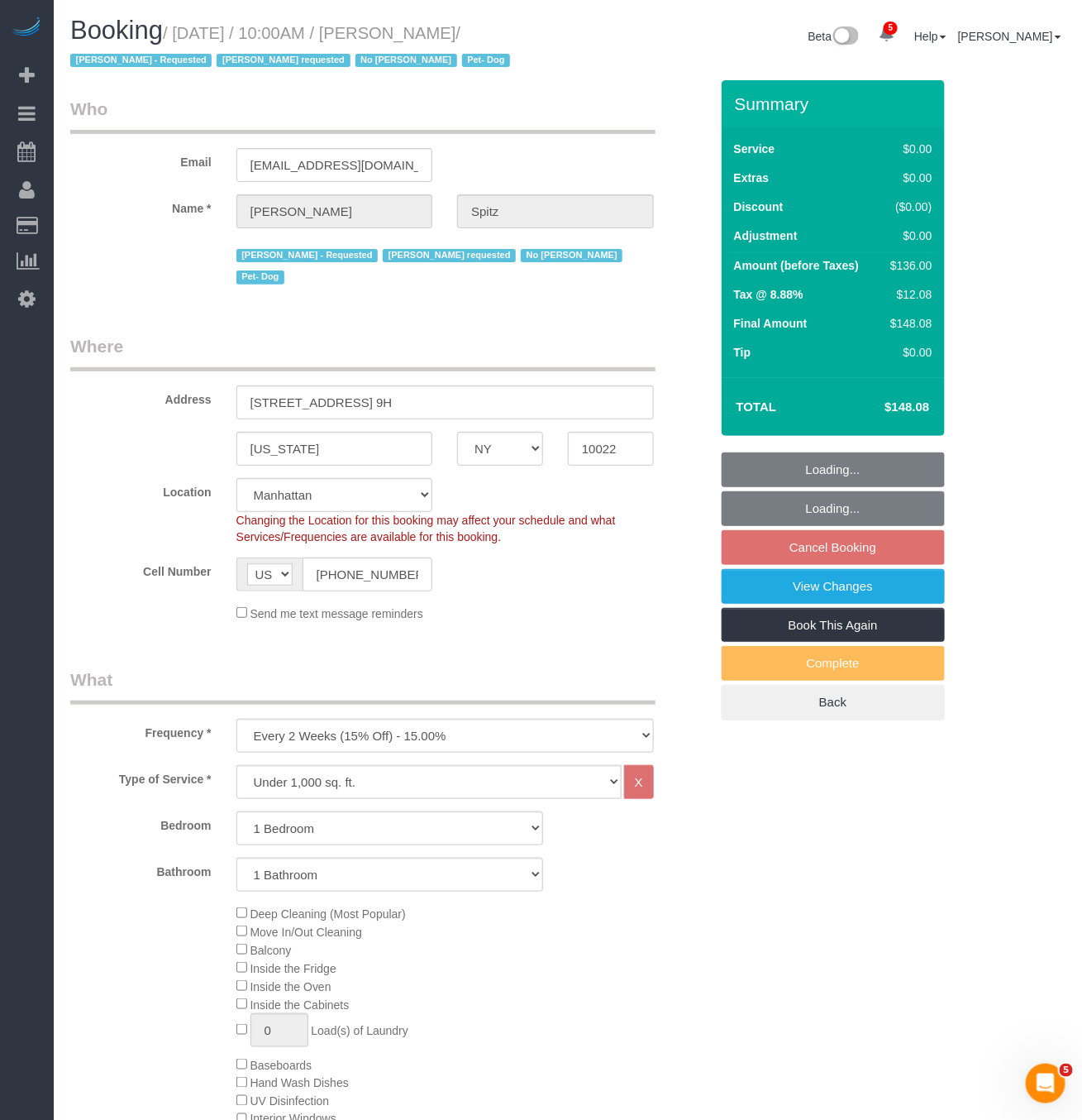
select select "1"
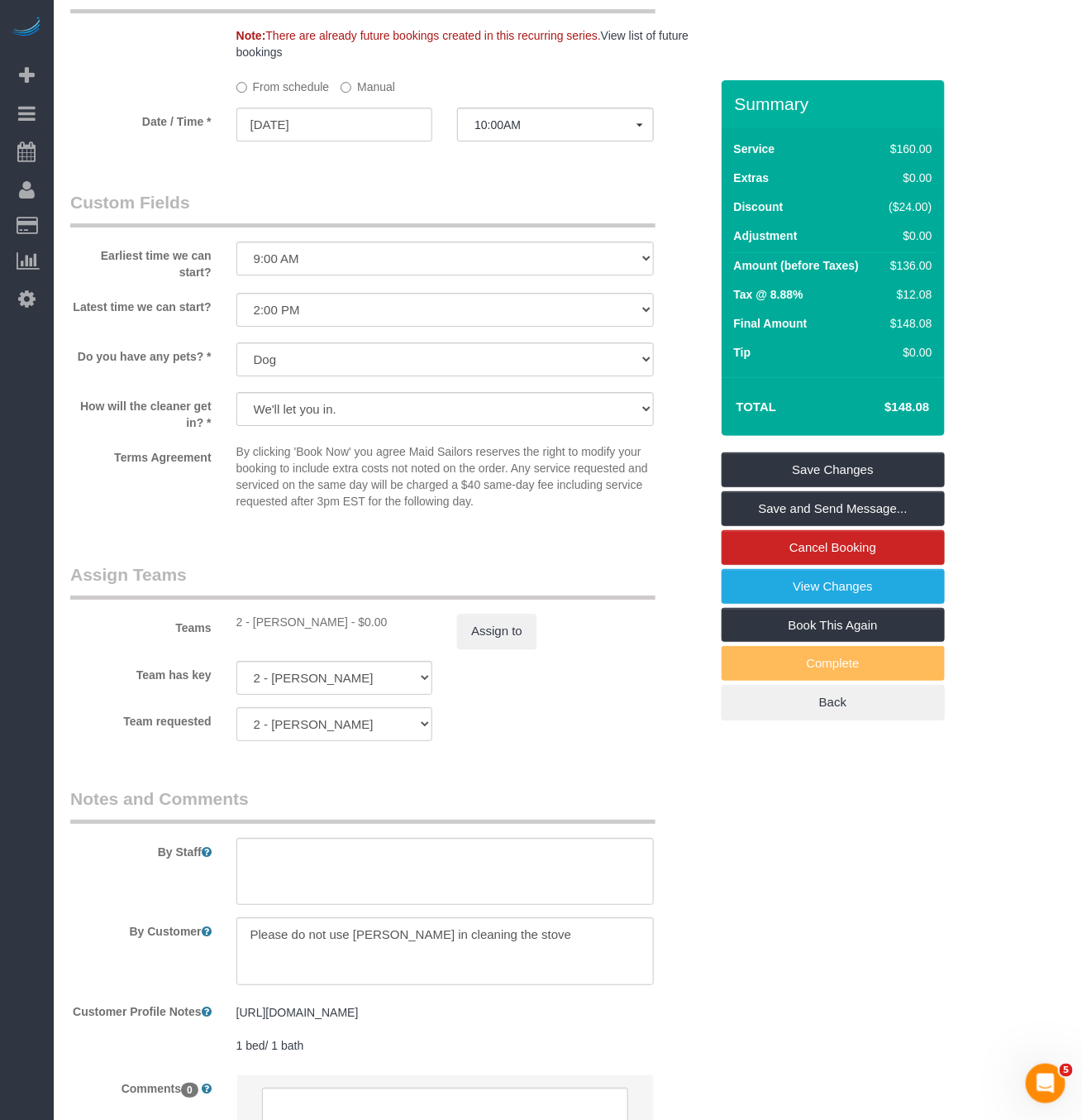
scroll to position [1946, 0]
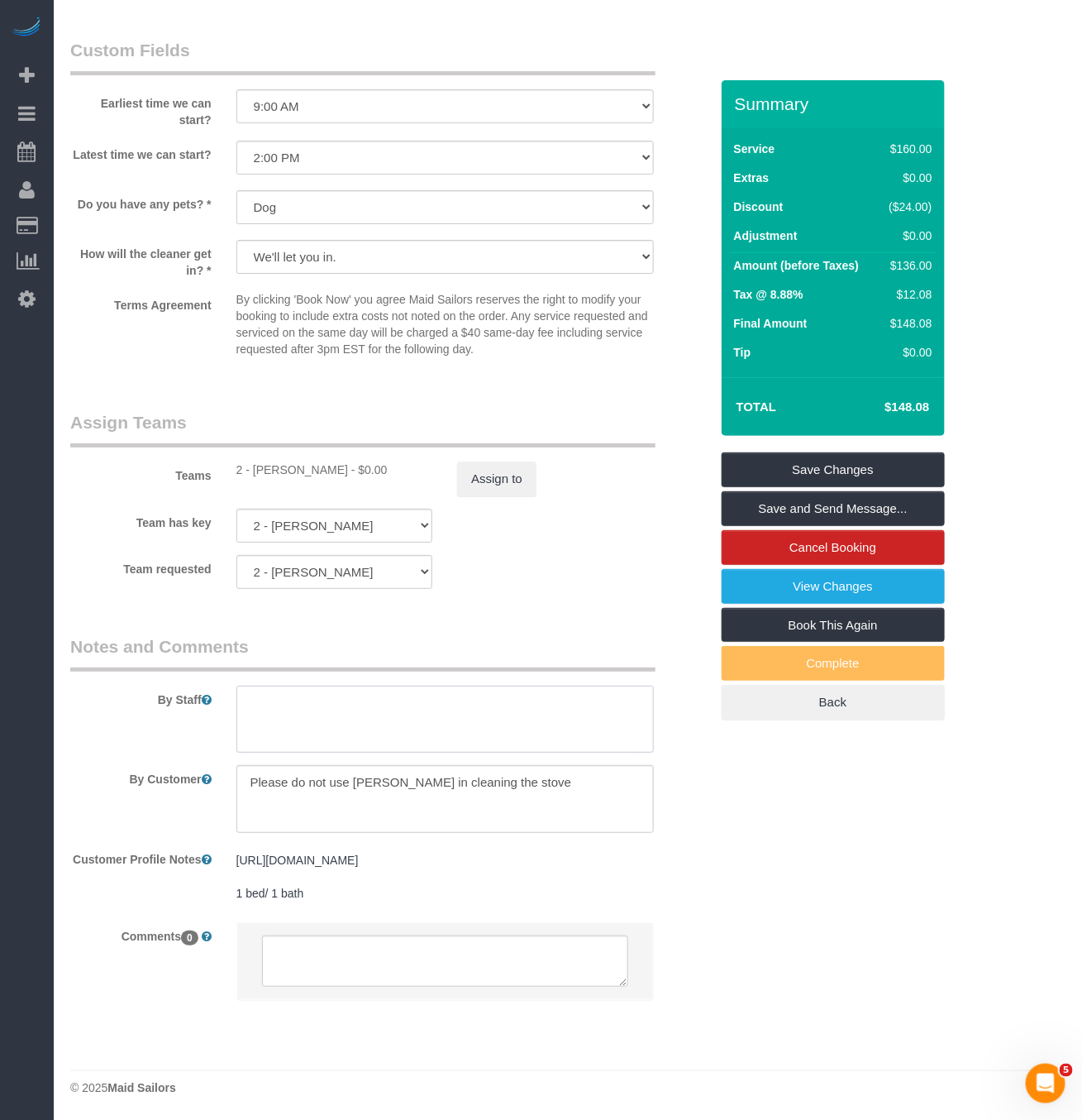
click at [414, 699] on textarea at bounding box center [445, 720] width 418 height 68
paste textarea "My door code on the intercom downstairs is 2320."
click at [246, 686] on textarea at bounding box center [445, 720] width 418 height 68
type textarea "My door code on the intercom downstairs is 2320."
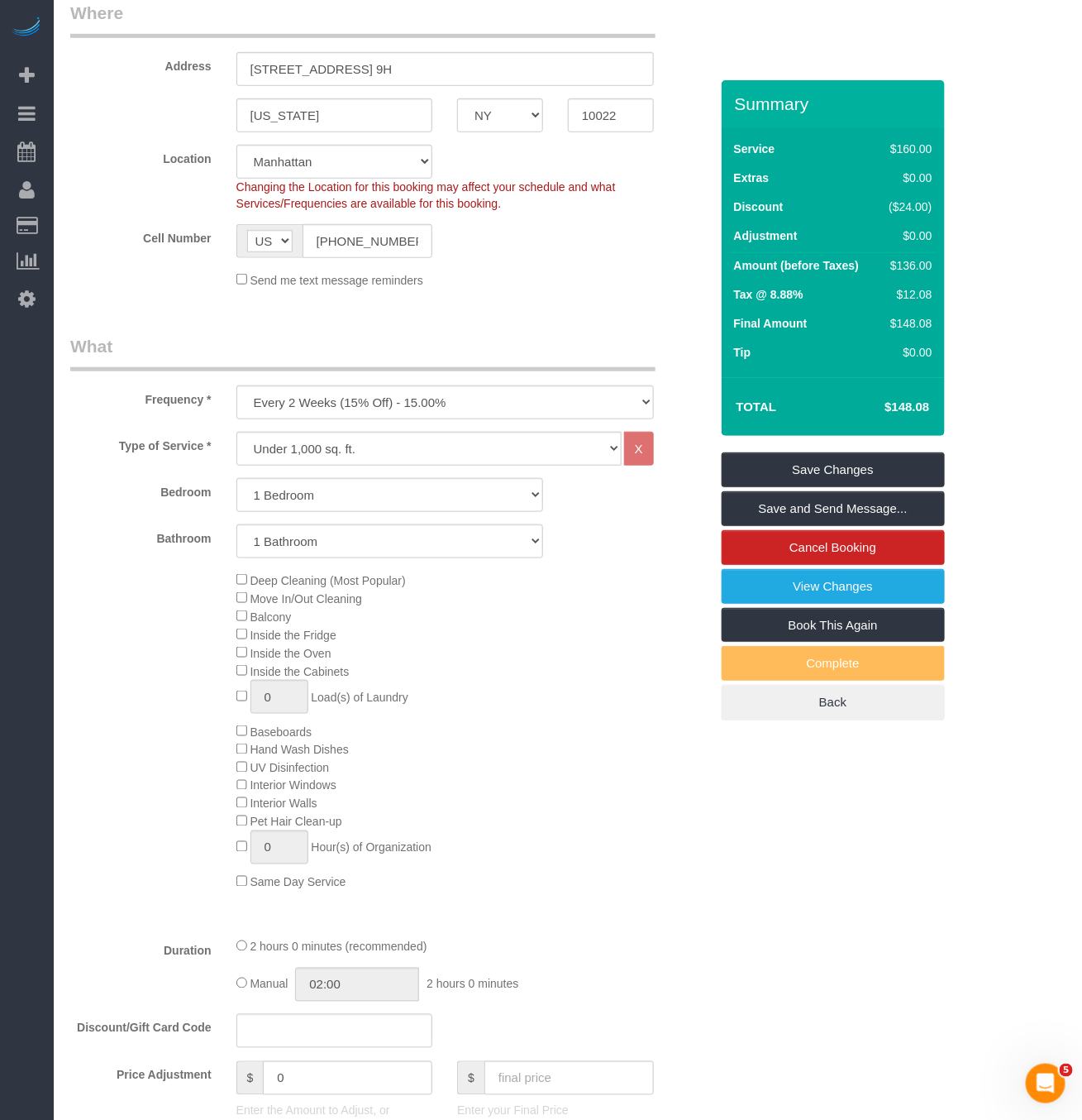
scroll to position [0, 0]
